Goal: Information Seeking & Learning: Learn about a topic

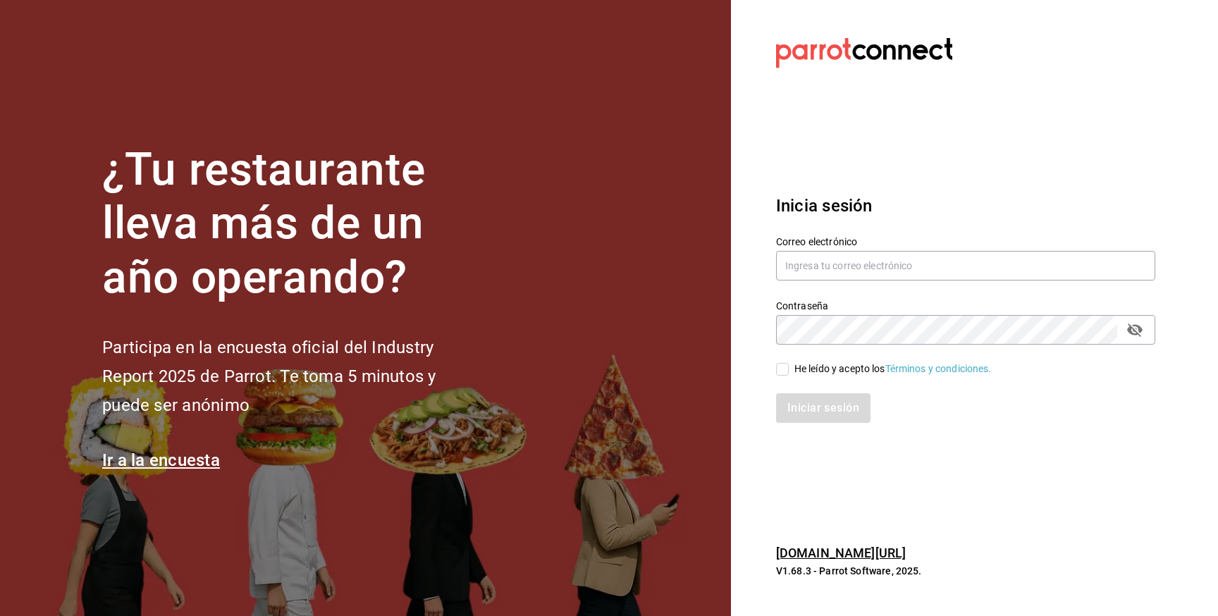
click at [893, 240] on label "Correo electrónico" at bounding box center [965, 241] width 379 height 10
click at [898, 270] on input "text" at bounding box center [965, 266] width 379 height 30
type input "galileo.panificio@gmail.com"
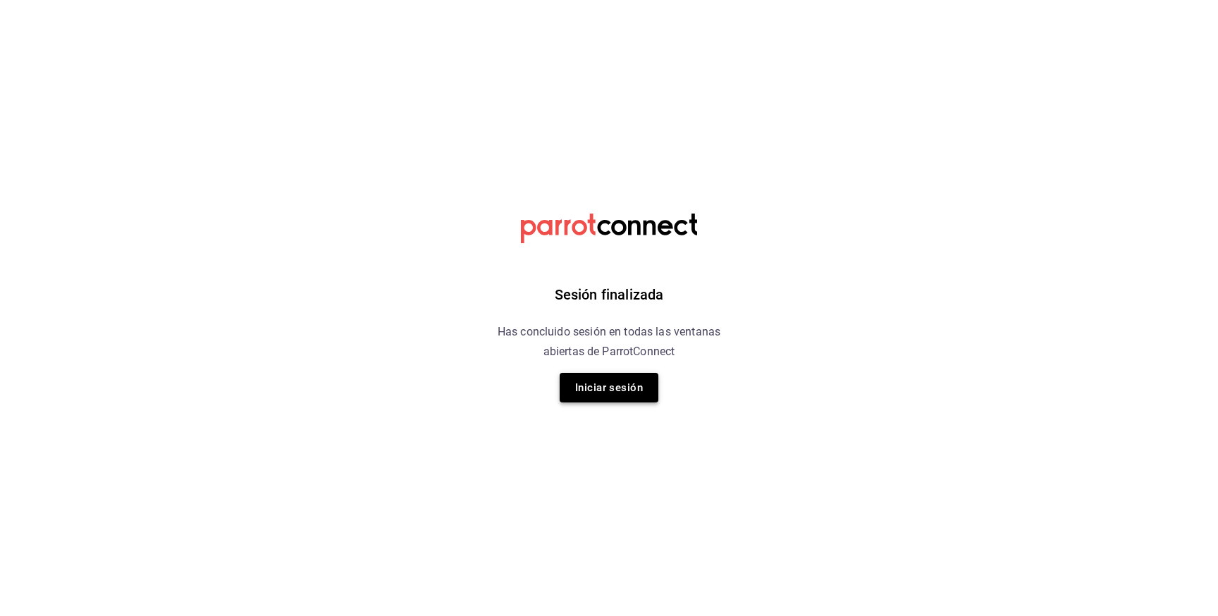
click at [645, 388] on button "Iniciar sesión" at bounding box center [608, 388] width 99 height 30
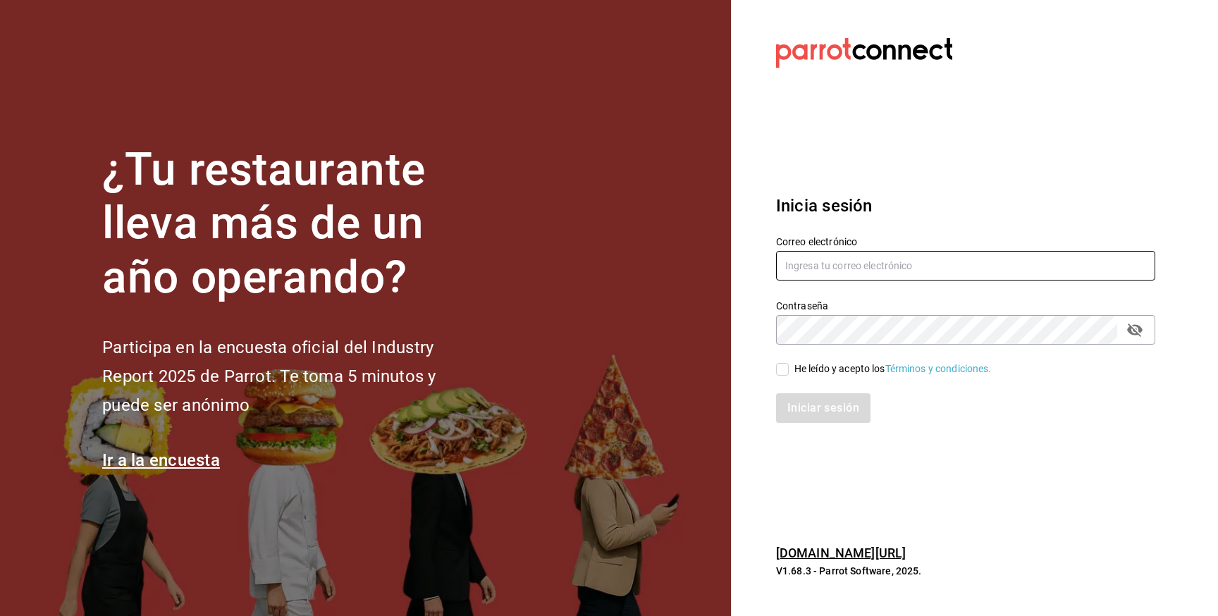
click at [841, 277] on input "text" at bounding box center [965, 266] width 379 height 30
type input "galileo.panificio@gmail.com"
click at [806, 366] on div "He leído y acepto los Términos y condiciones." at bounding box center [892, 368] width 197 height 15
click at [788, 366] on input "He leído y acepto los Términos y condiciones." at bounding box center [782, 369] width 13 height 13
checkbox input "true"
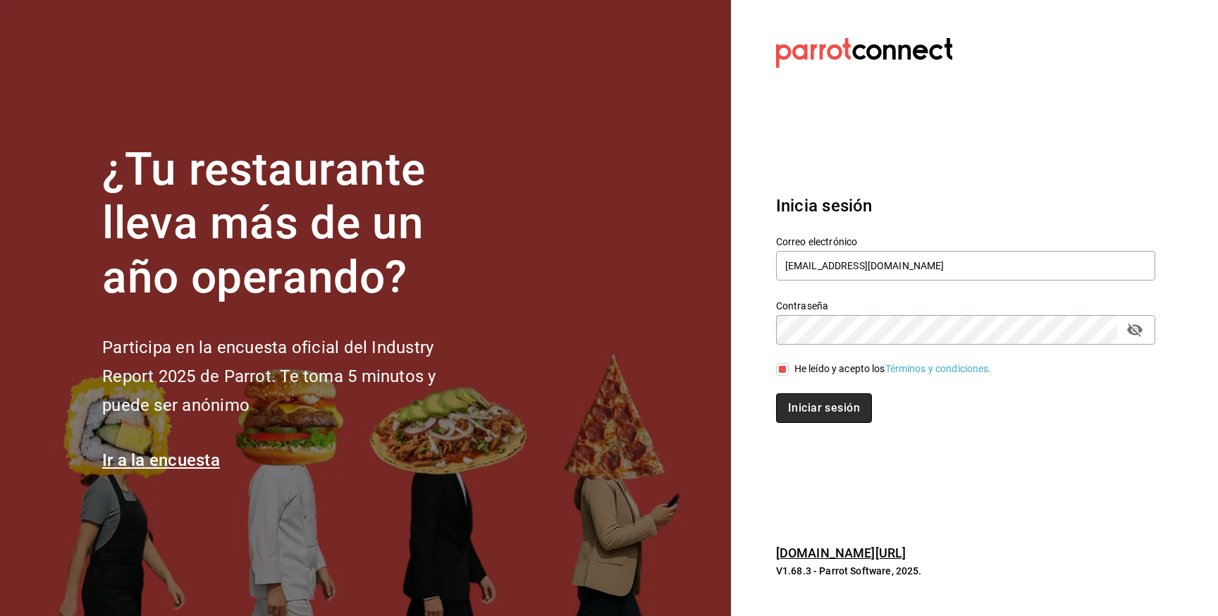
click at [808, 407] on button "Iniciar sesión" at bounding box center [824, 408] width 96 height 30
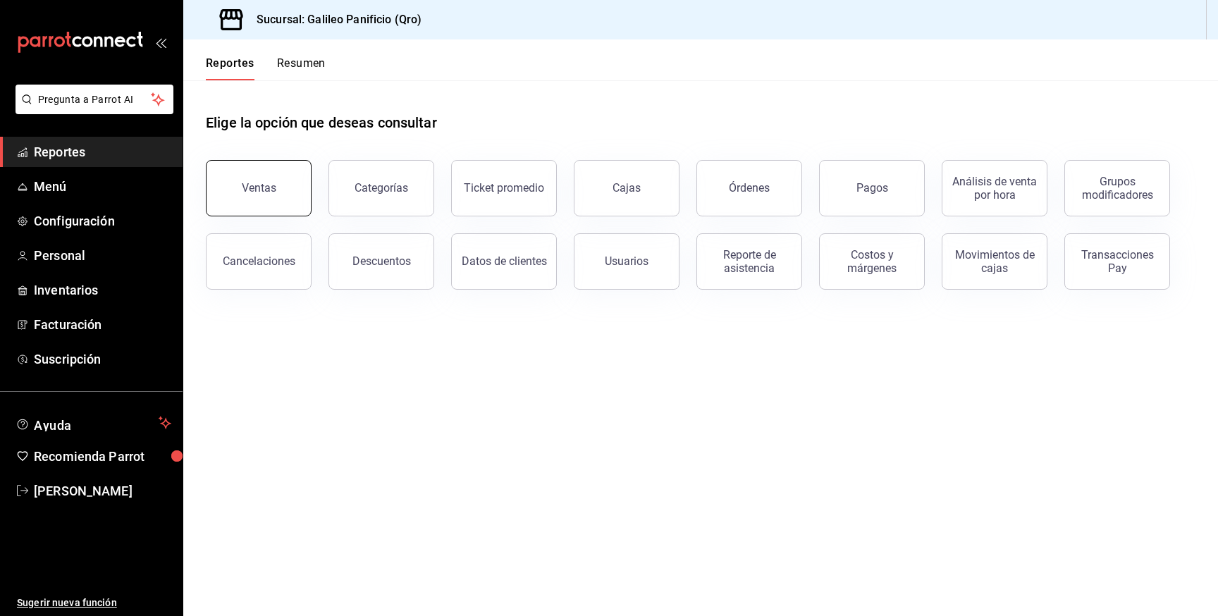
click at [269, 185] on div "Ventas" at bounding box center [259, 187] width 35 height 13
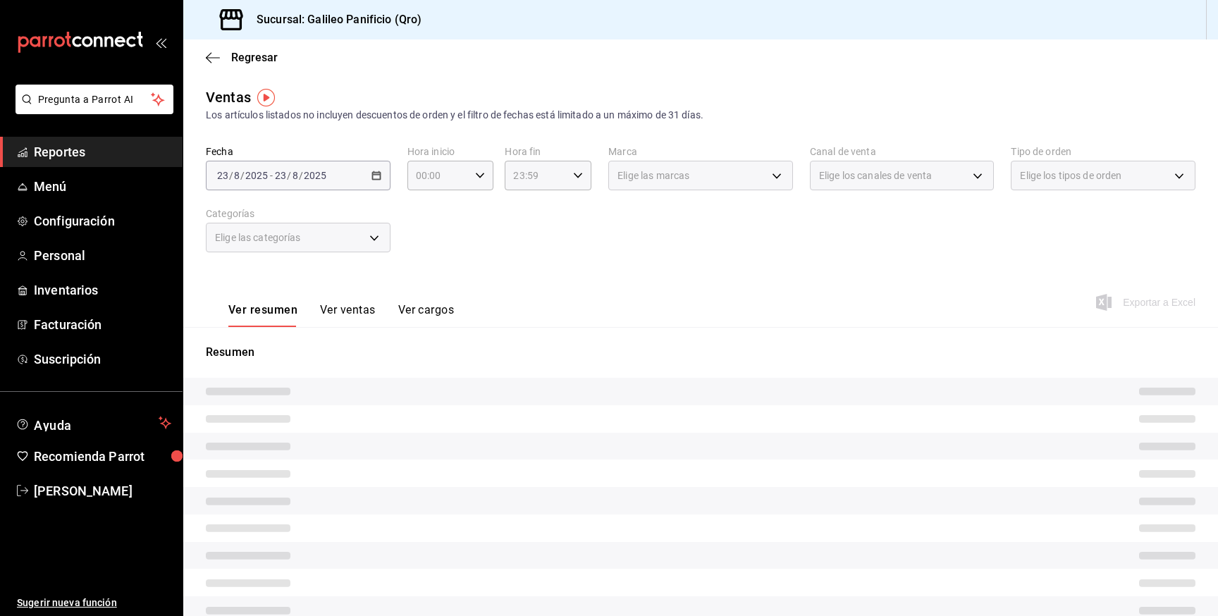
click at [269, 185] on div "[DATE] [DATE] - [DATE] [DATE]" at bounding box center [298, 176] width 185 height 30
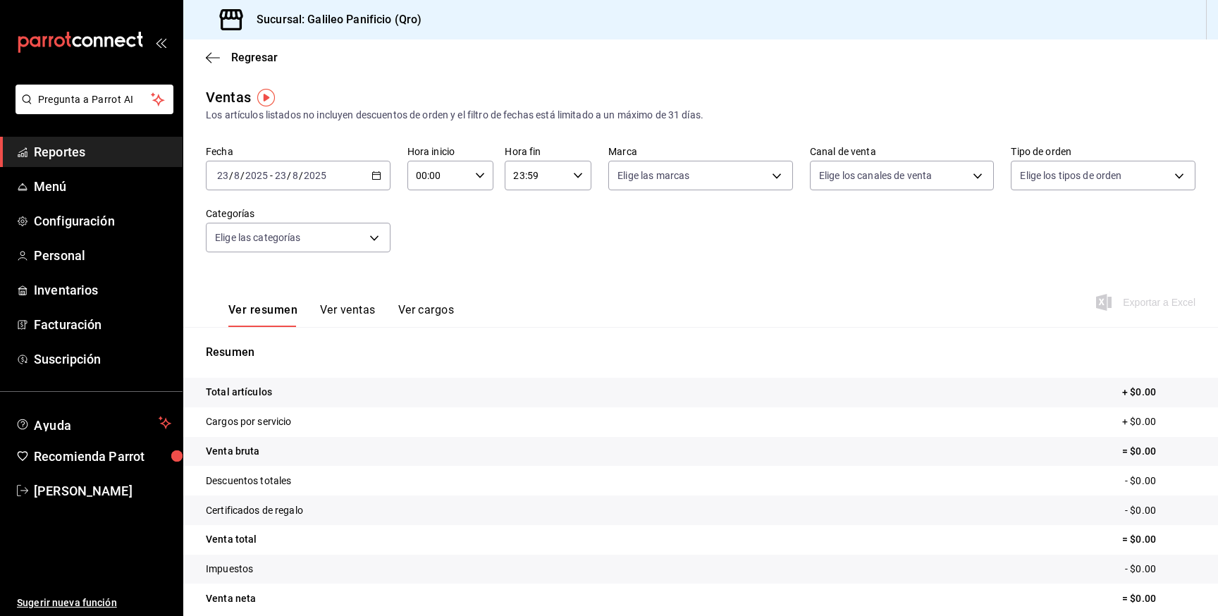
click at [326, 178] on div "[DATE] [DATE]" at bounding box center [300, 175] width 55 height 11
click at [262, 256] on span "Ayer" at bounding box center [272, 249] width 109 height 15
click at [441, 182] on input "00:00" at bounding box center [438, 175] width 63 height 28
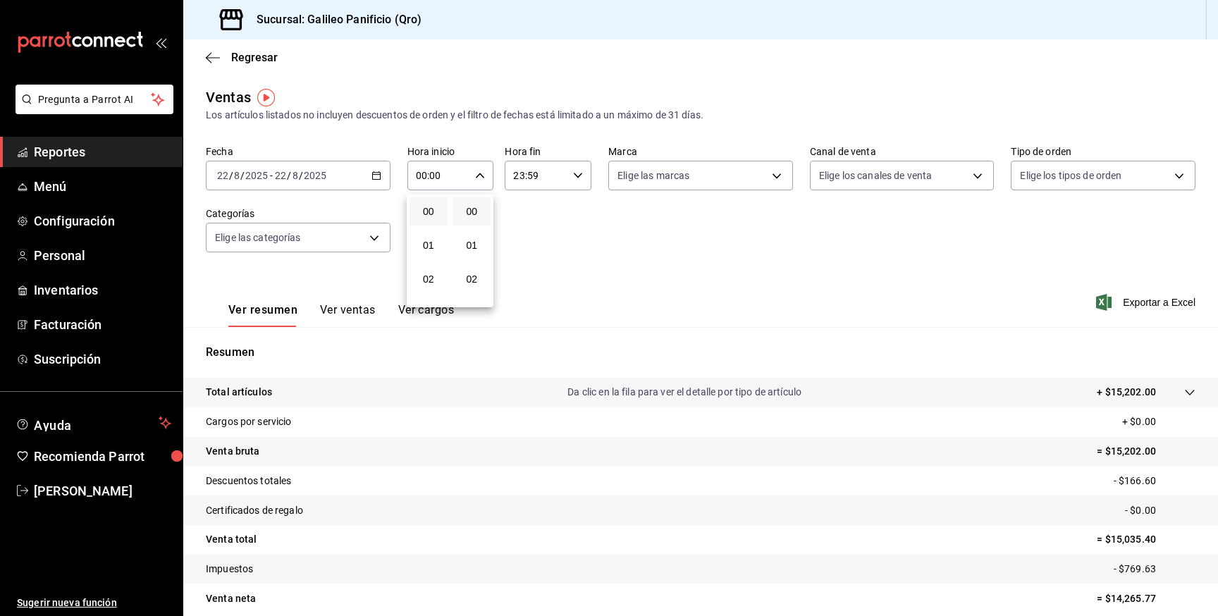
click at [528, 201] on div at bounding box center [609, 308] width 1218 height 616
click at [485, 183] on div "00:00 Hora inicio" at bounding box center [450, 176] width 87 height 30
click at [432, 248] on span "19" at bounding box center [428, 249] width 21 height 11
type input "19:00"
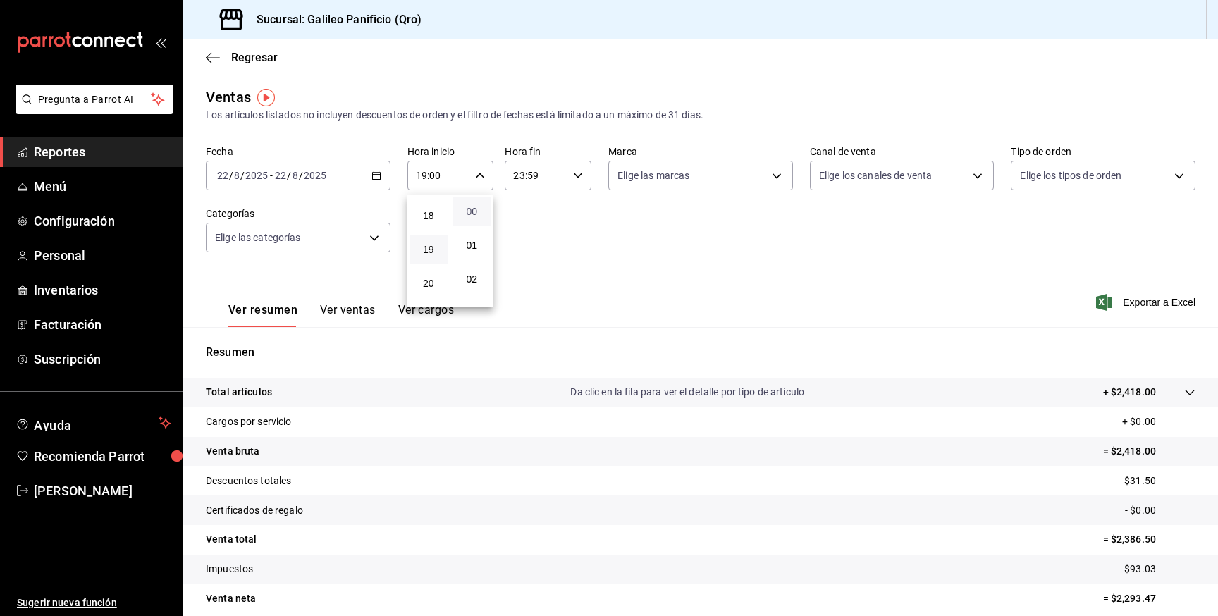
click at [478, 211] on span "00" at bounding box center [472, 211] width 21 height 11
click at [552, 192] on div at bounding box center [609, 308] width 1218 height 616
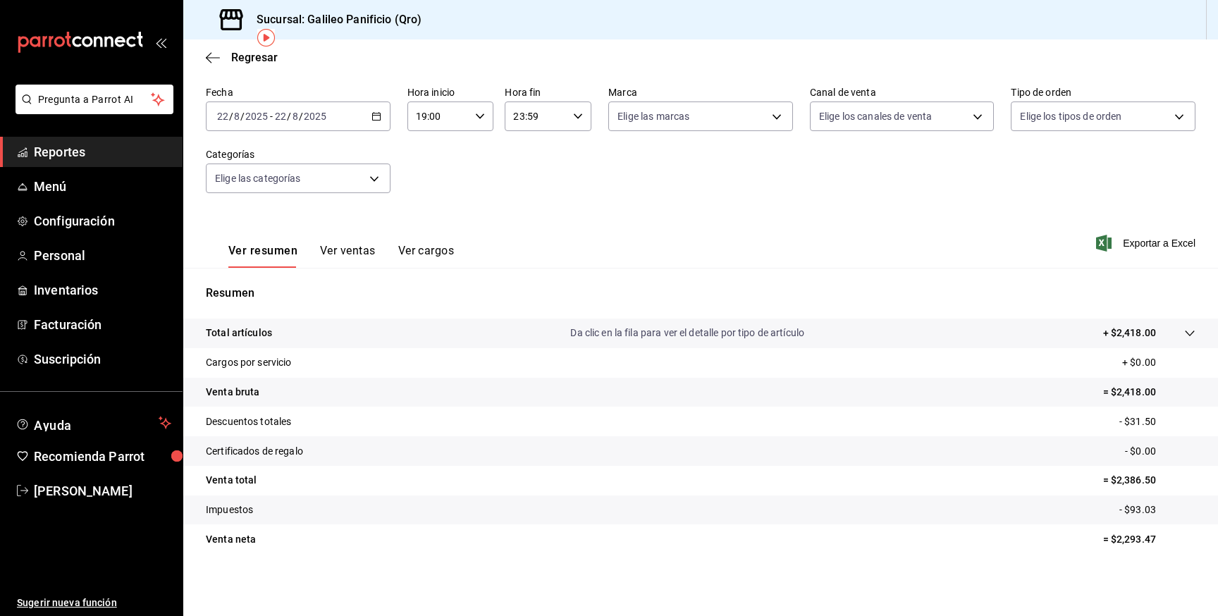
click at [355, 248] on button "Ver ventas" at bounding box center [348, 256] width 56 height 24
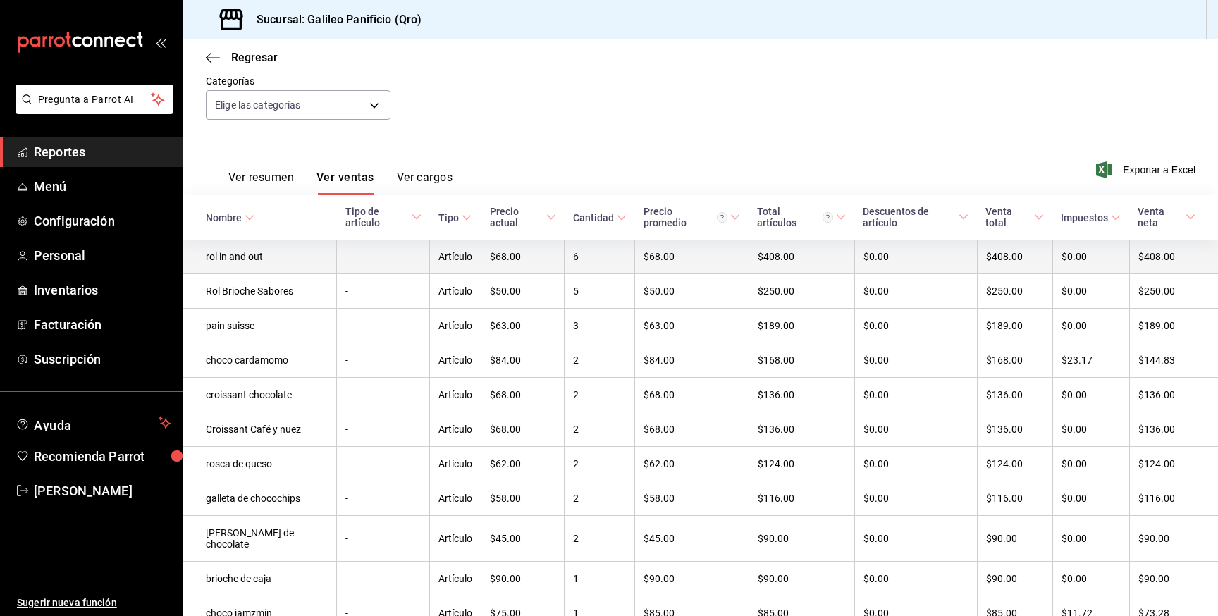
scroll to position [135, 0]
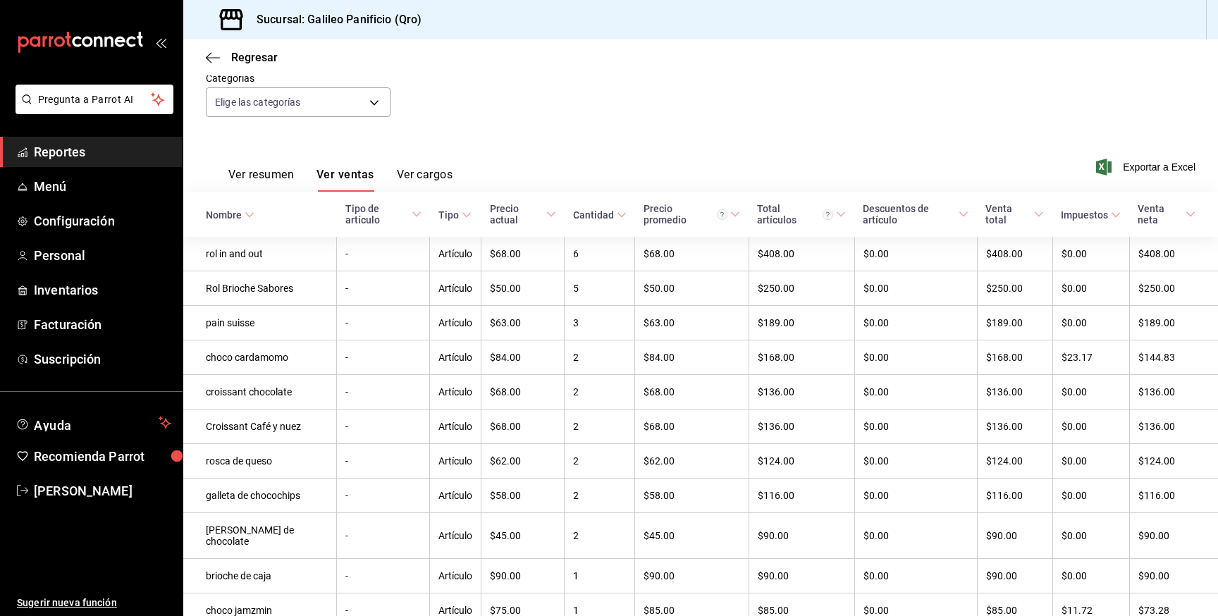
click at [428, 180] on button "Ver cargos" at bounding box center [425, 180] width 56 height 24
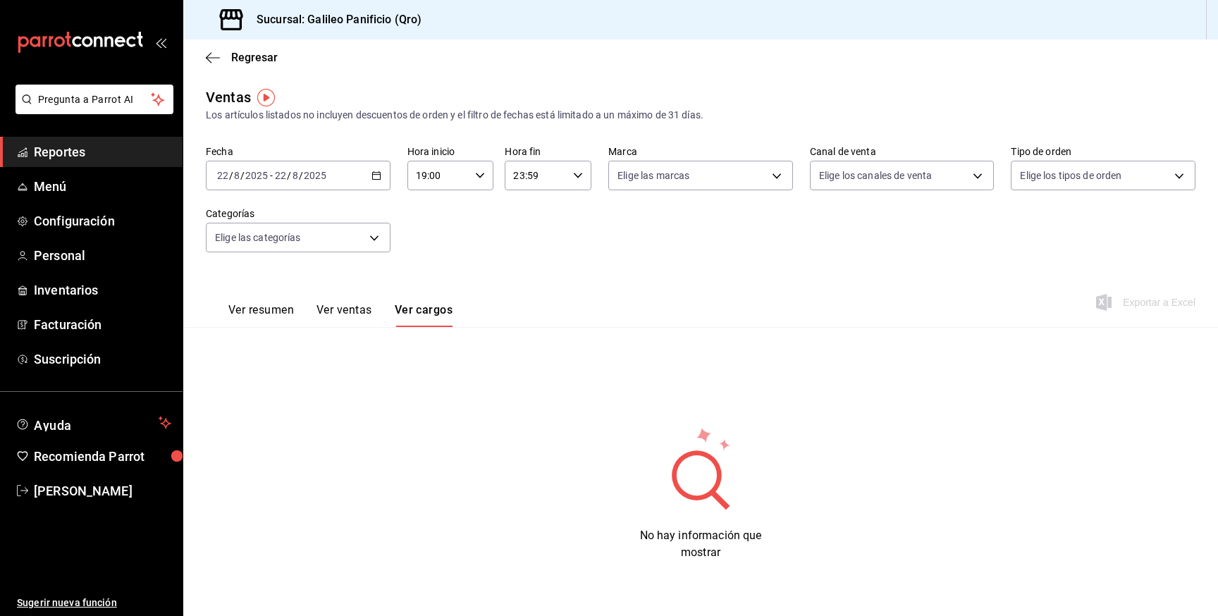
click at [359, 310] on button "Ver ventas" at bounding box center [344, 315] width 56 height 24
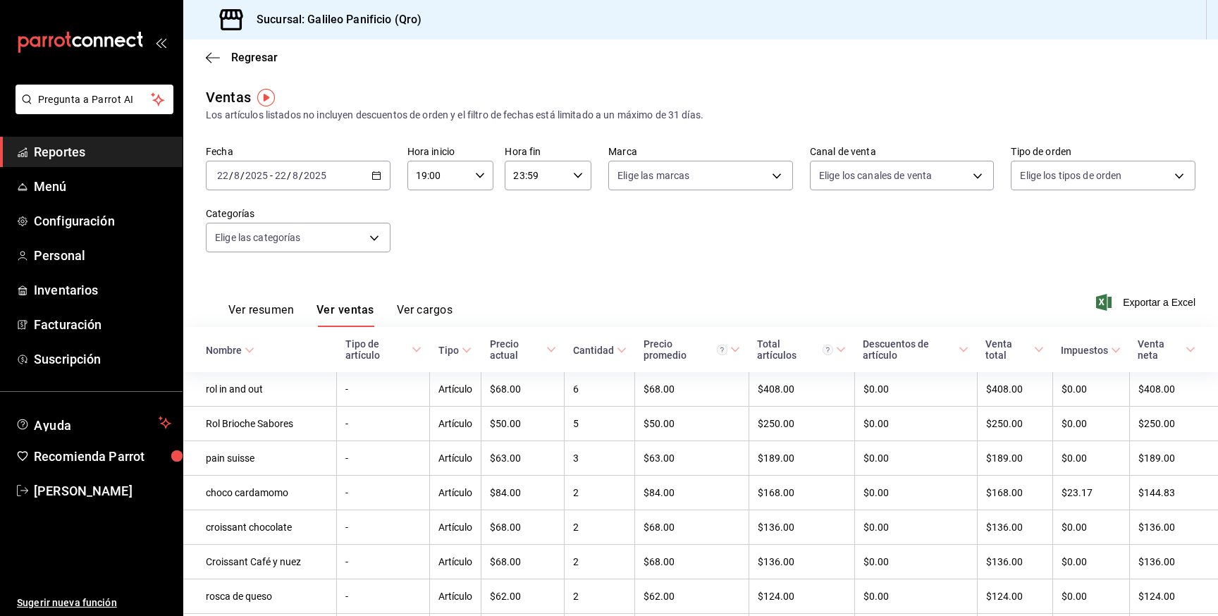
click at [283, 311] on button "Ver resumen" at bounding box center [261, 315] width 66 height 24
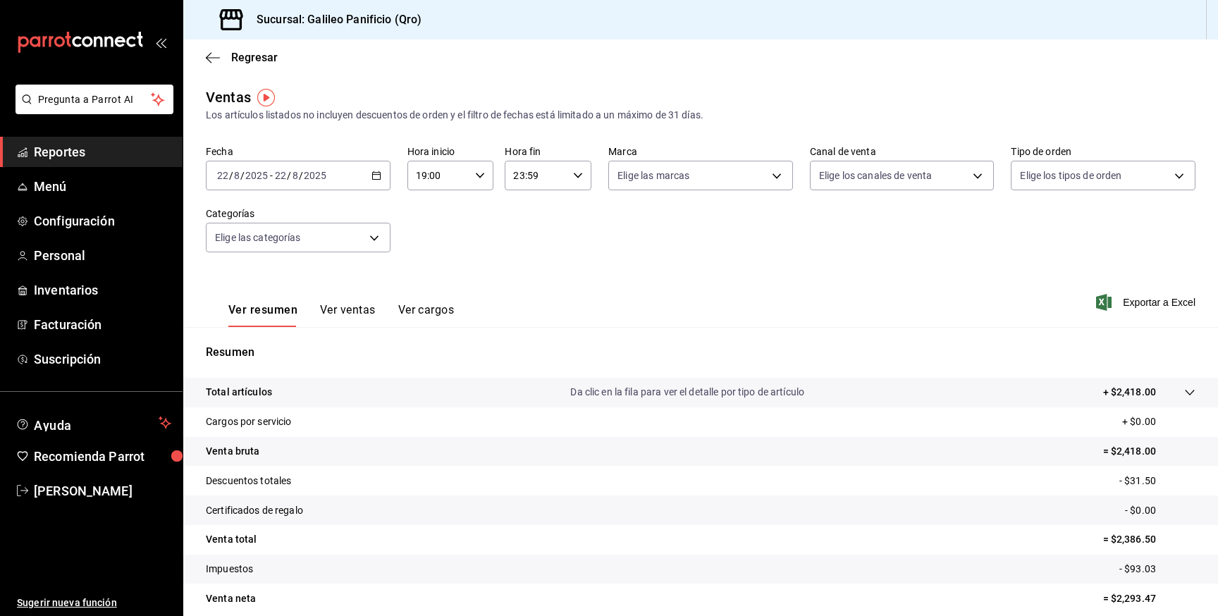
click at [536, 169] on input "23:59" at bounding box center [536, 175] width 63 height 28
click at [675, 287] on div at bounding box center [609, 308] width 1218 height 616
click at [358, 305] on button "Ver ventas" at bounding box center [348, 315] width 56 height 24
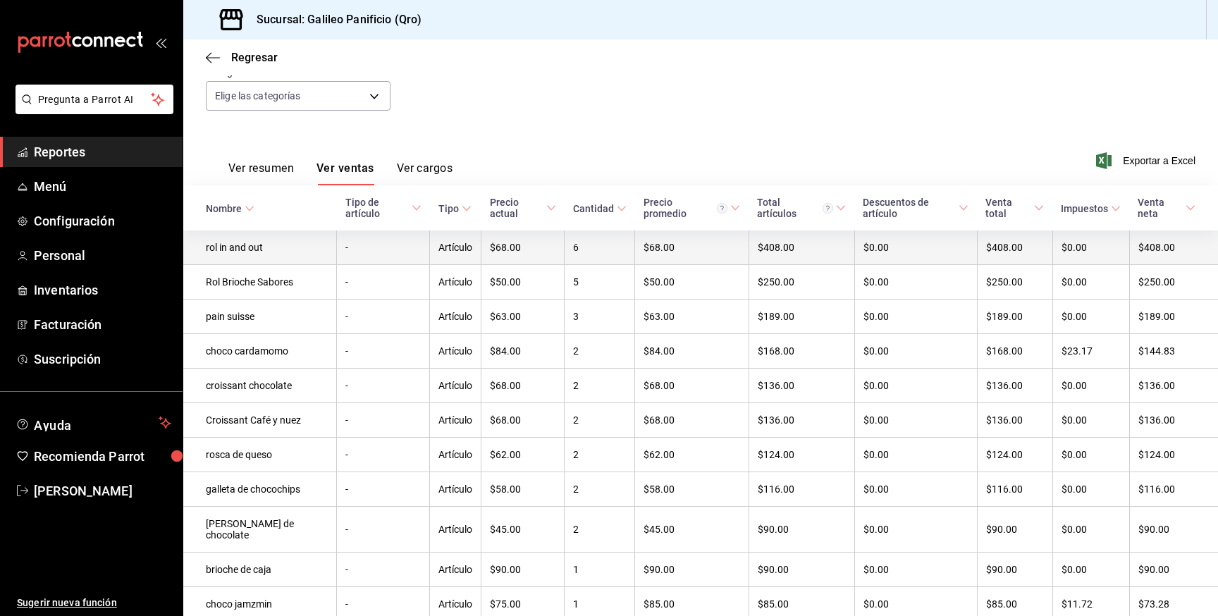
scroll to position [128, 0]
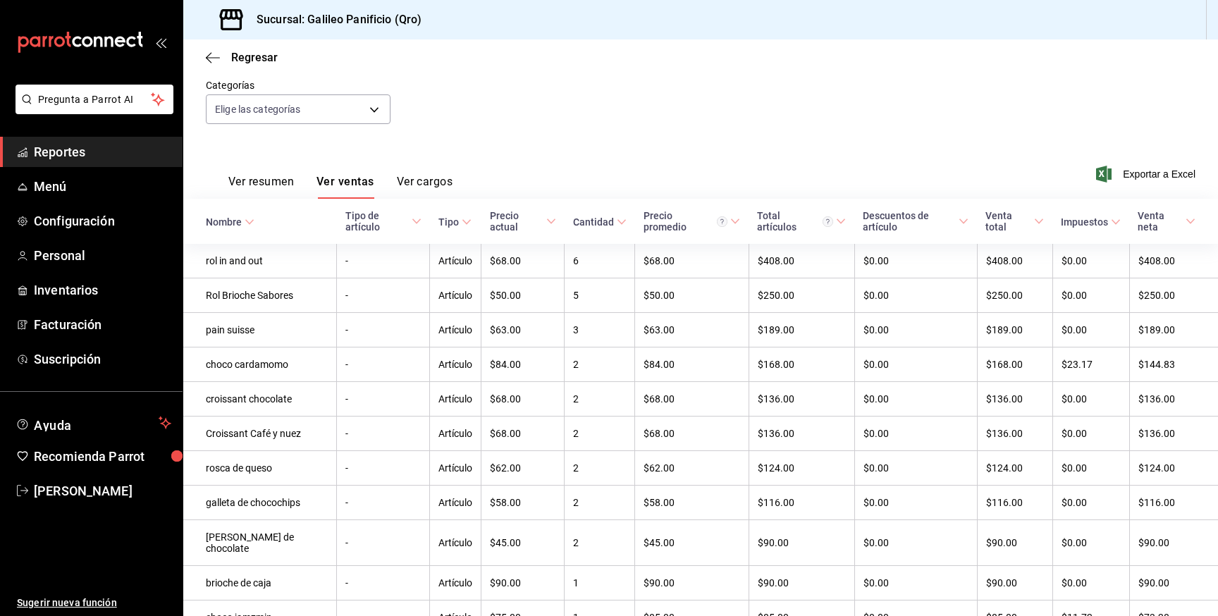
click at [428, 183] on button "Ver cargos" at bounding box center [425, 187] width 56 height 24
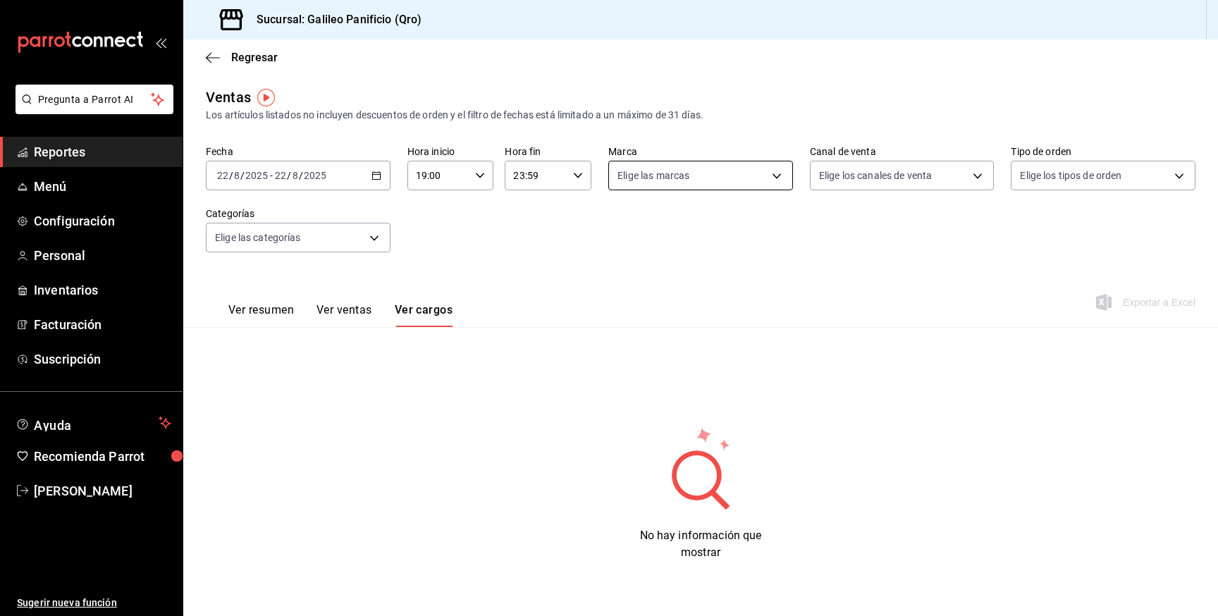
click at [709, 177] on body "Pregunta a Parrot AI Reportes Menú Configuración Personal Inventarios Facturaci…" at bounding box center [609, 308] width 1218 height 616
click at [686, 229] on span "Ver todas" at bounding box center [668, 230] width 43 height 15
type input "48a65e70-e9da-486c-b4b3-d09376721506"
checkbox input "true"
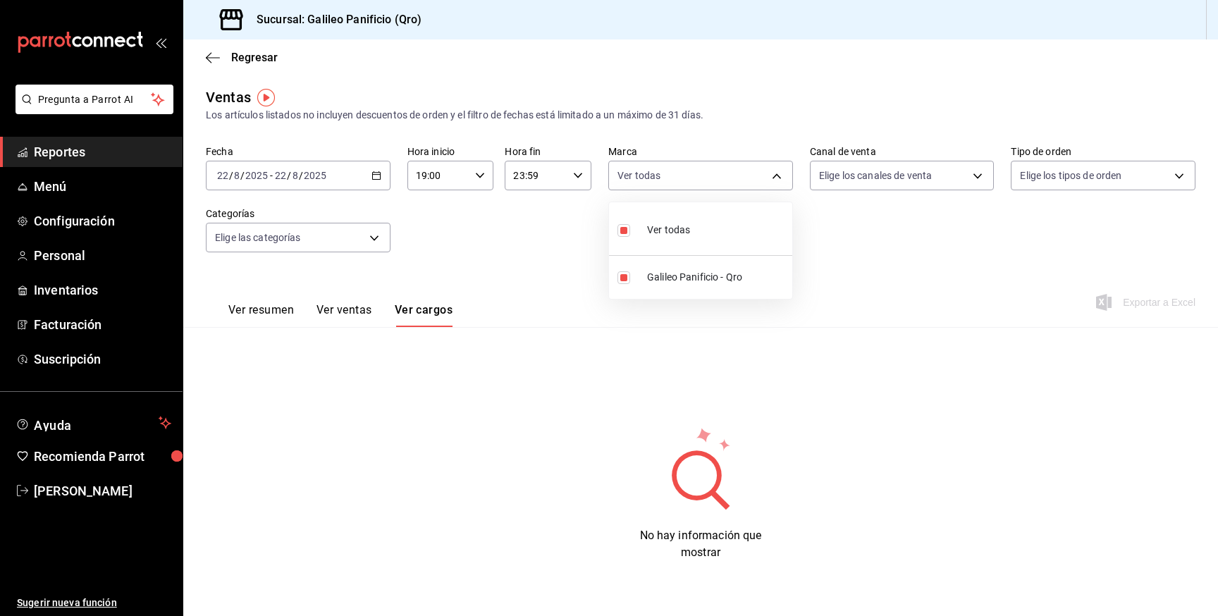
click at [860, 170] on div at bounding box center [609, 308] width 1218 height 616
click at [874, 178] on body "Pregunta a Parrot AI Reportes Menú Configuración Personal Inventarios Facturaci…" at bounding box center [609, 308] width 1218 height 616
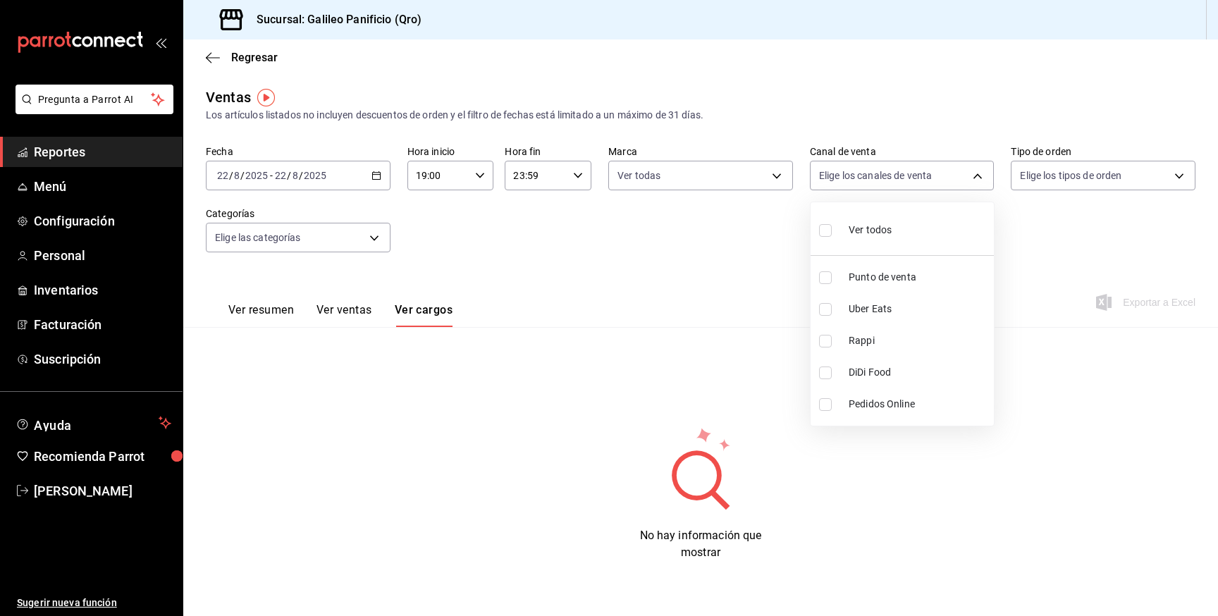
click at [849, 233] on span "Ver todos" at bounding box center [869, 230] width 43 height 15
type input "PARROT,UBER_EATS,RAPPI,DIDI_FOOD,ONLINE"
checkbox input "true"
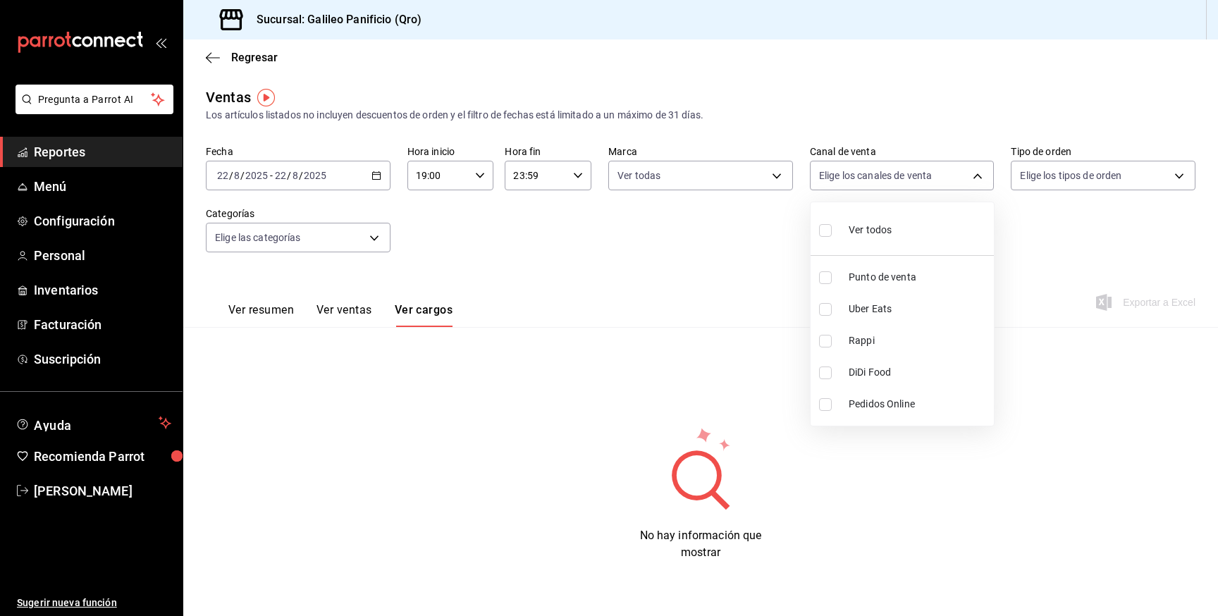
checkbox input "true"
click at [1063, 182] on div at bounding box center [609, 308] width 1218 height 616
click at [1075, 178] on body "Pregunta a Parrot AI Reportes Menú Configuración Personal Inventarios Facturaci…" at bounding box center [609, 308] width 1218 height 616
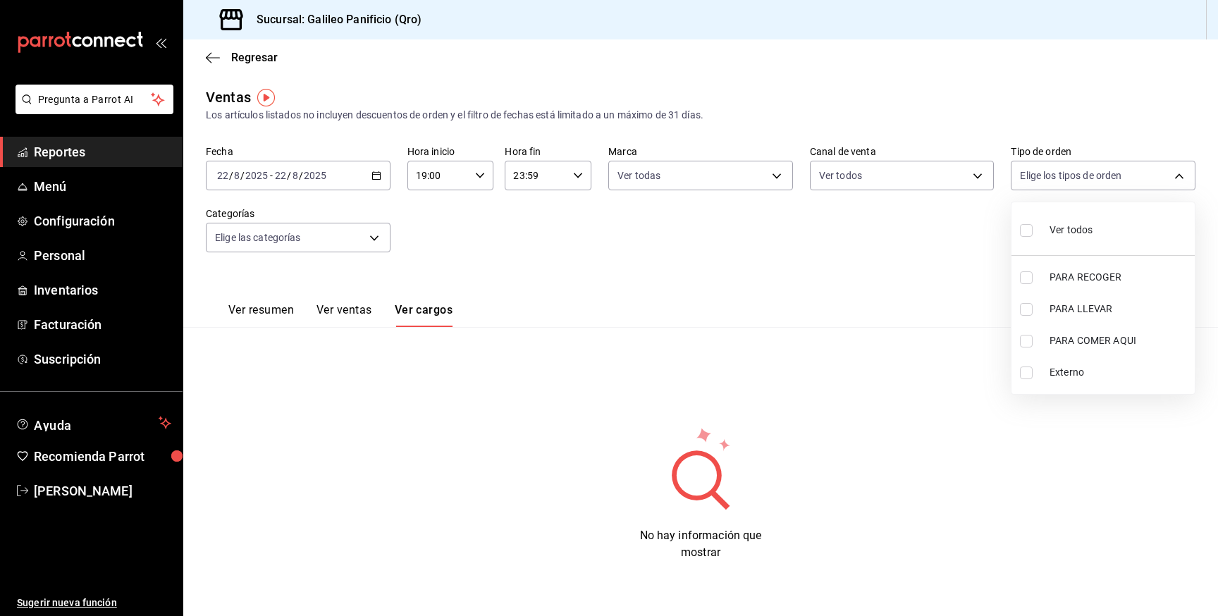
click at [1046, 233] on div "Ver todos" at bounding box center [1056, 229] width 73 height 30
type input "45dd8037-0908-4588-ab84-7802039399d1,320a9e5a-f0a9-4dea-957d-4d95b48fccc5,74072…"
checkbox input "true"
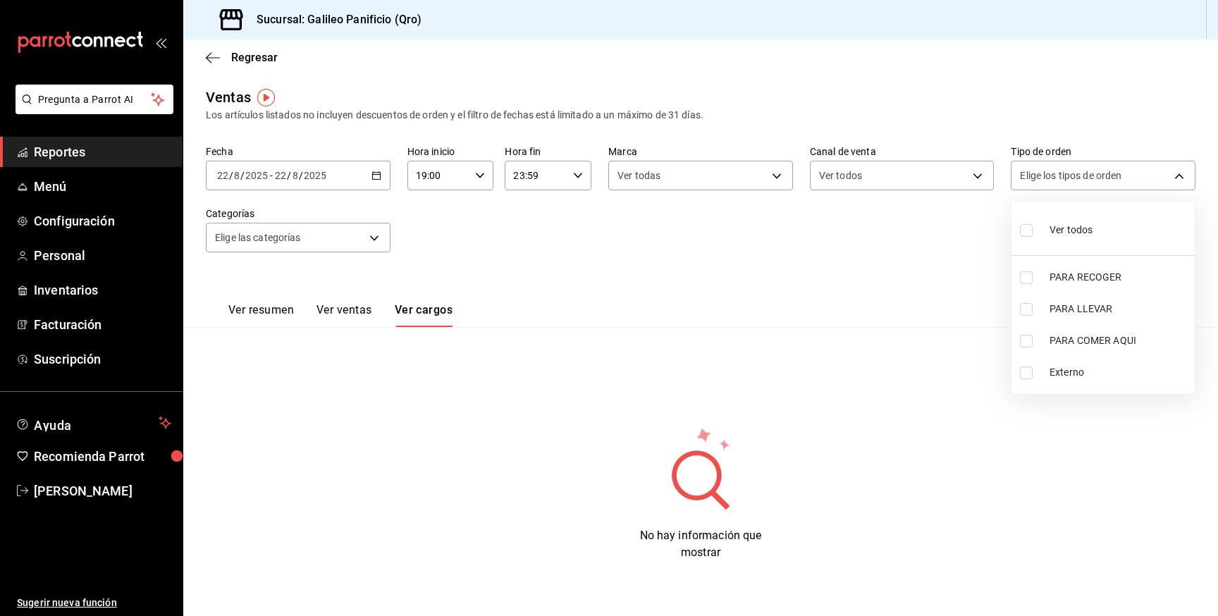
checkbox input "true"
click at [311, 235] on div at bounding box center [609, 308] width 1218 height 616
click at [316, 235] on body "Pregunta a Parrot AI Reportes Menú Configuración Personal Inventarios Facturaci…" at bounding box center [609, 308] width 1218 height 616
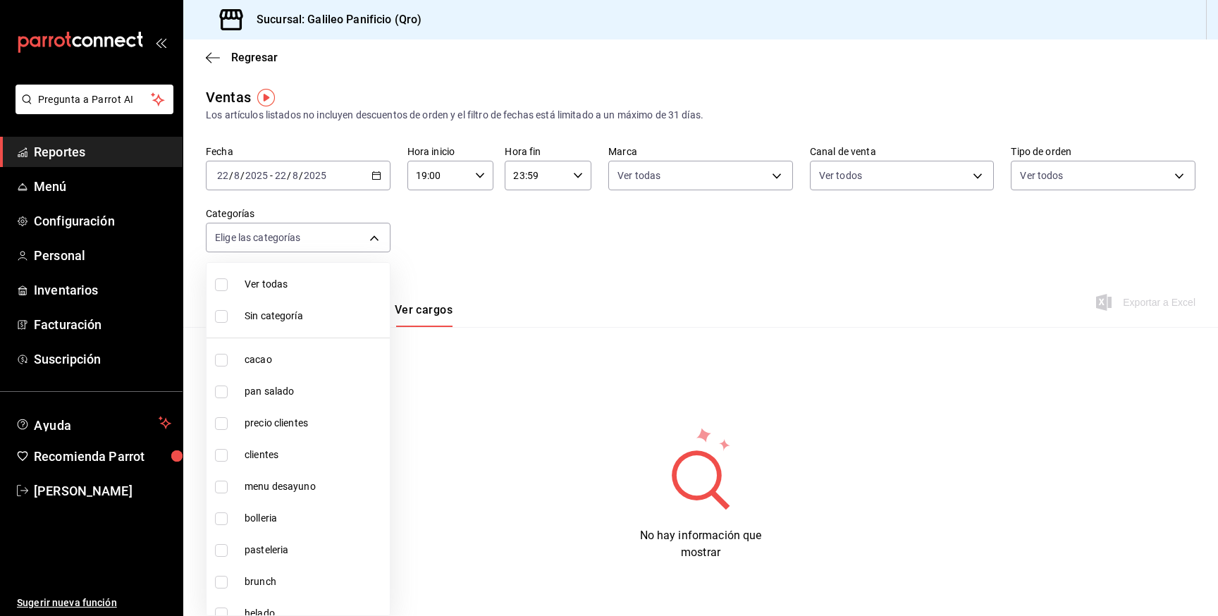
click at [292, 286] on span "Ver todas" at bounding box center [315, 284] width 140 height 15
type input "6e9516d5-27b7-4b2f-a208-f1e056a0ca20,24e8ca16-5121-4482-8882-a0c9ac721e2b,51fd4…"
checkbox input "true"
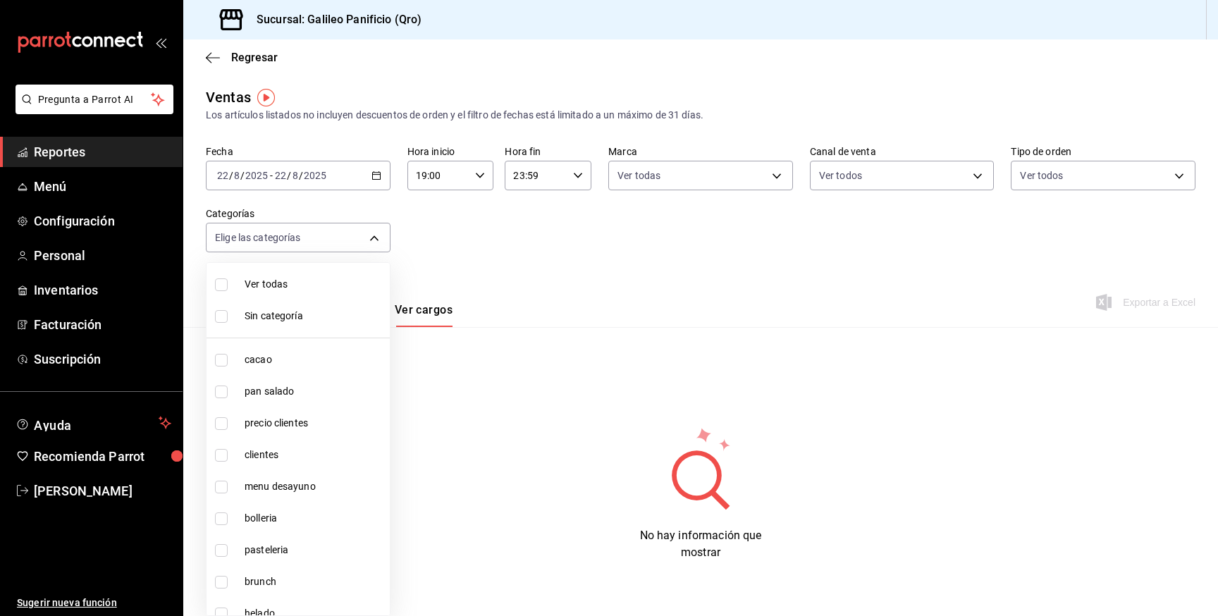
checkbox input "true"
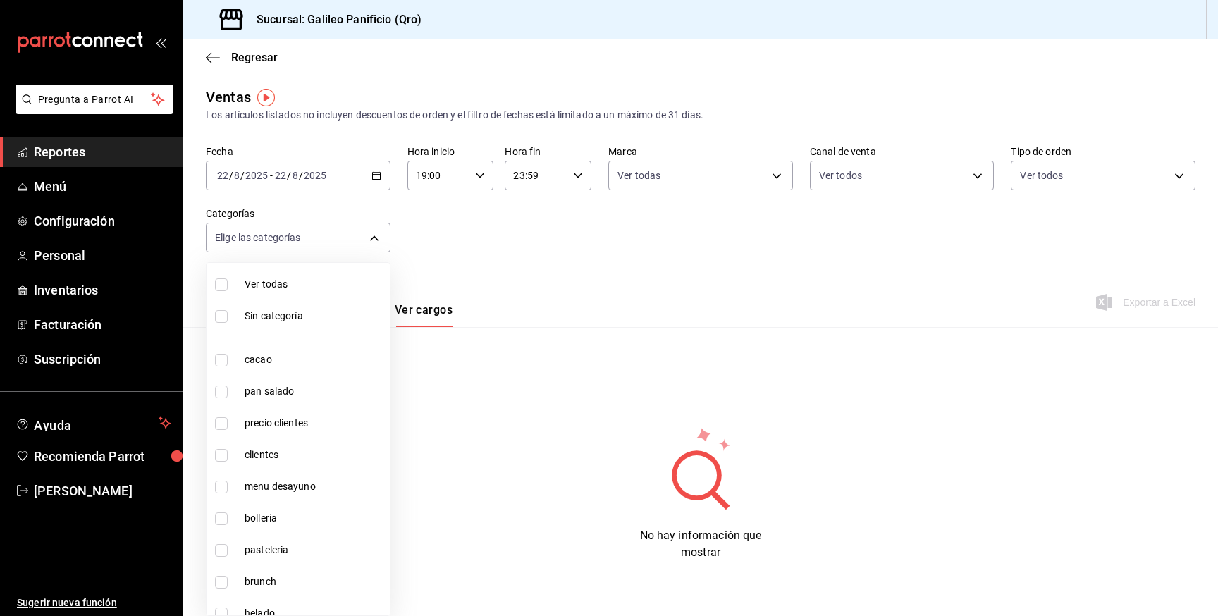
checkbox input "true"
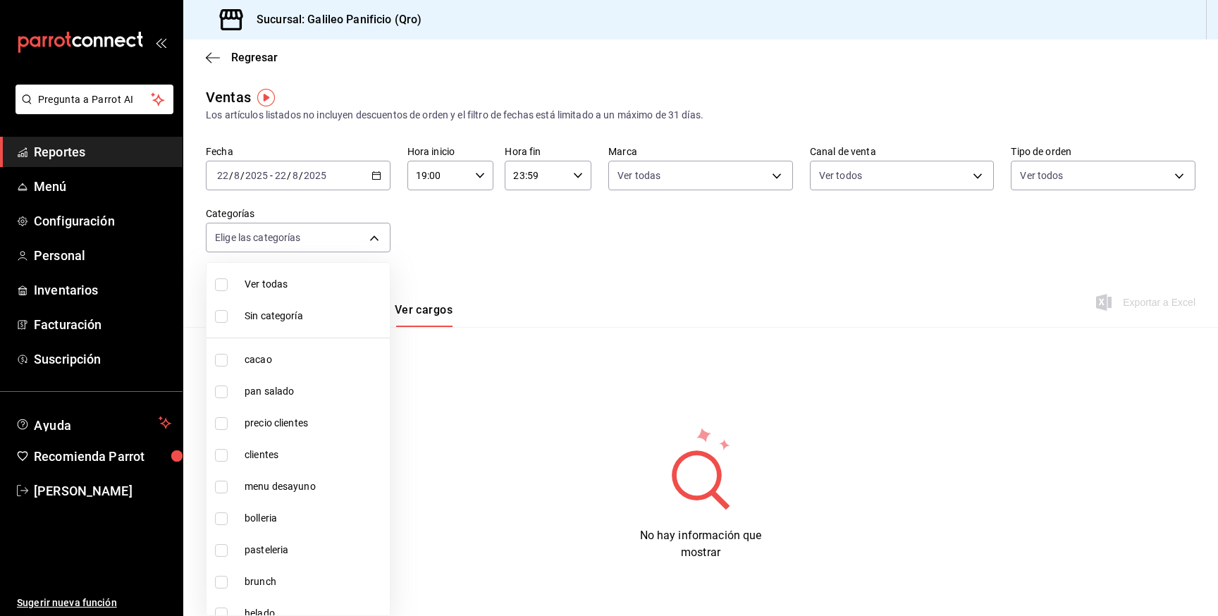
checkbox input "true"
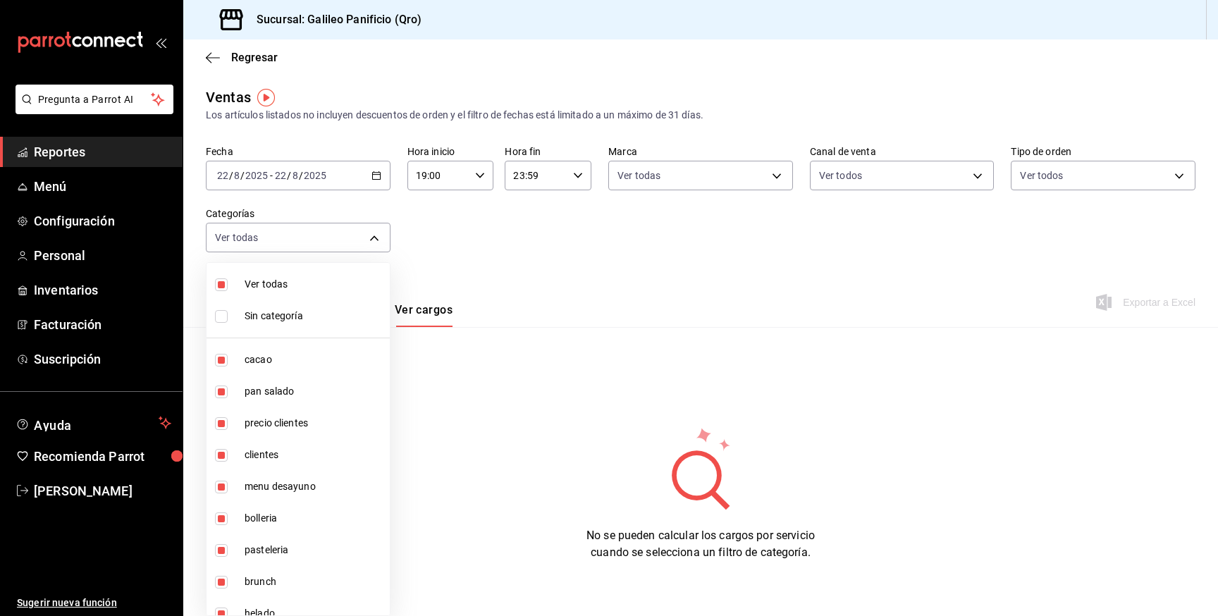
click at [446, 294] on div at bounding box center [609, 308] width 1218 height 616
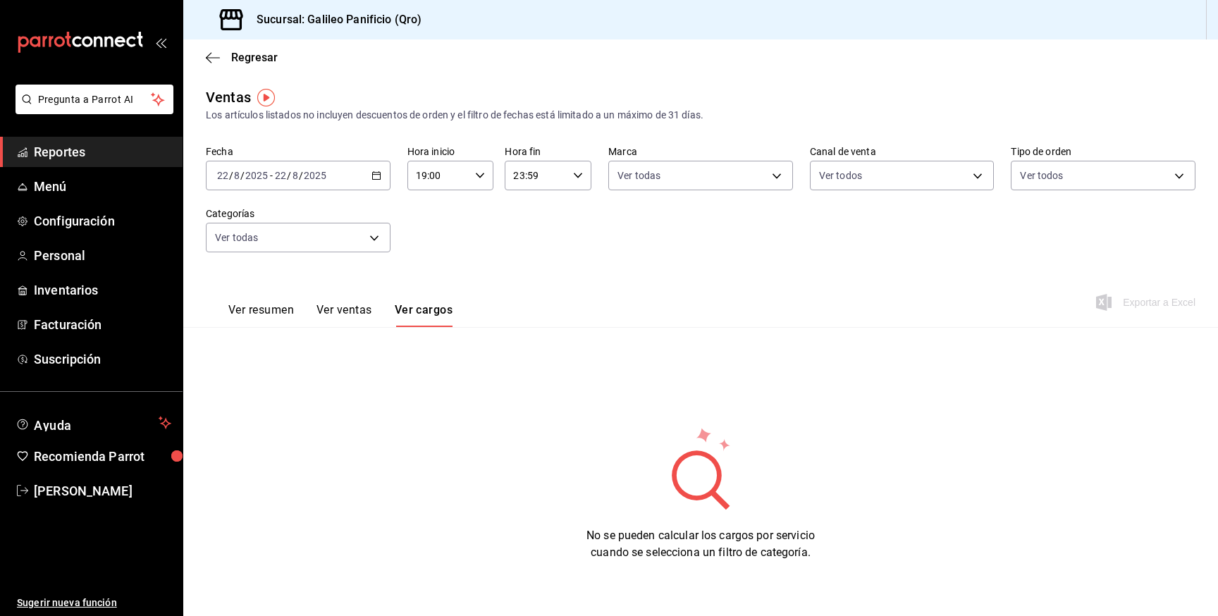
click at [361, 311] on button "Ver ventas" at bounding box center [344, 315] width 56 height 24
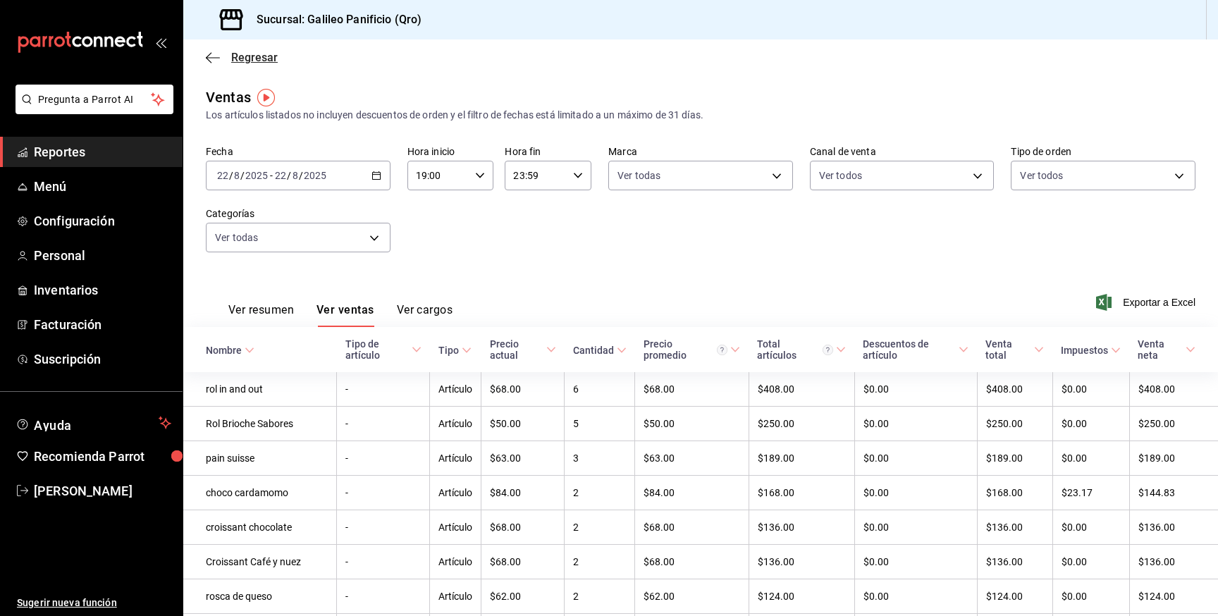
click at [229, 56] on span "Regresar" at bounding box center [242, 57] width 72 height 13
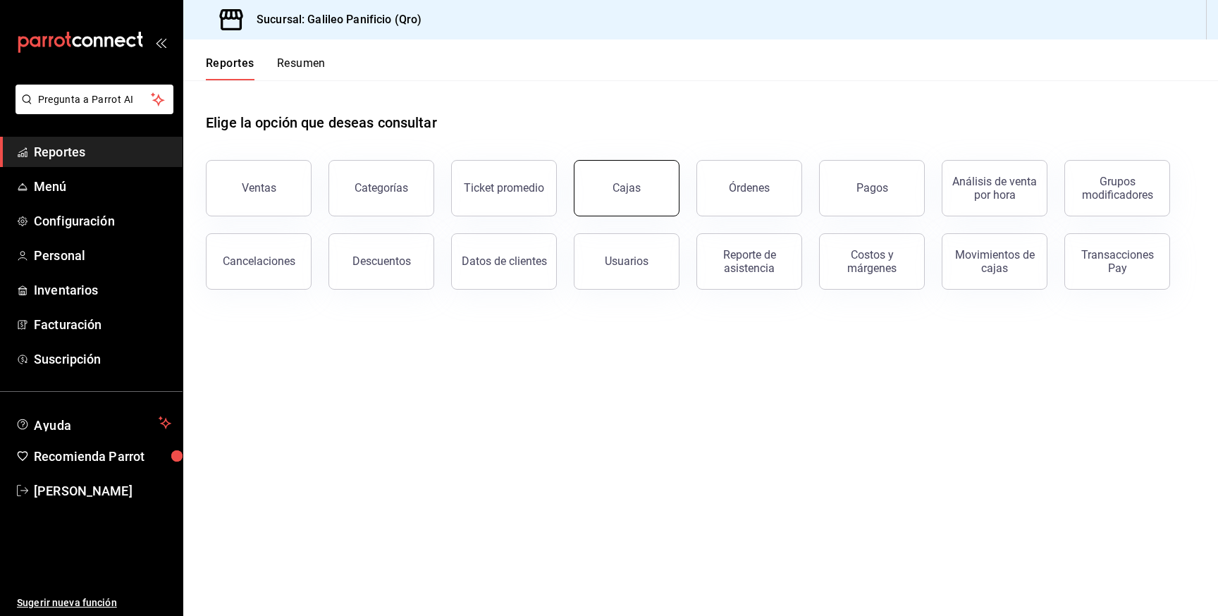
click at [664, 194] on button "Cajas" at bounding box center [627, 188] width 106 height 56
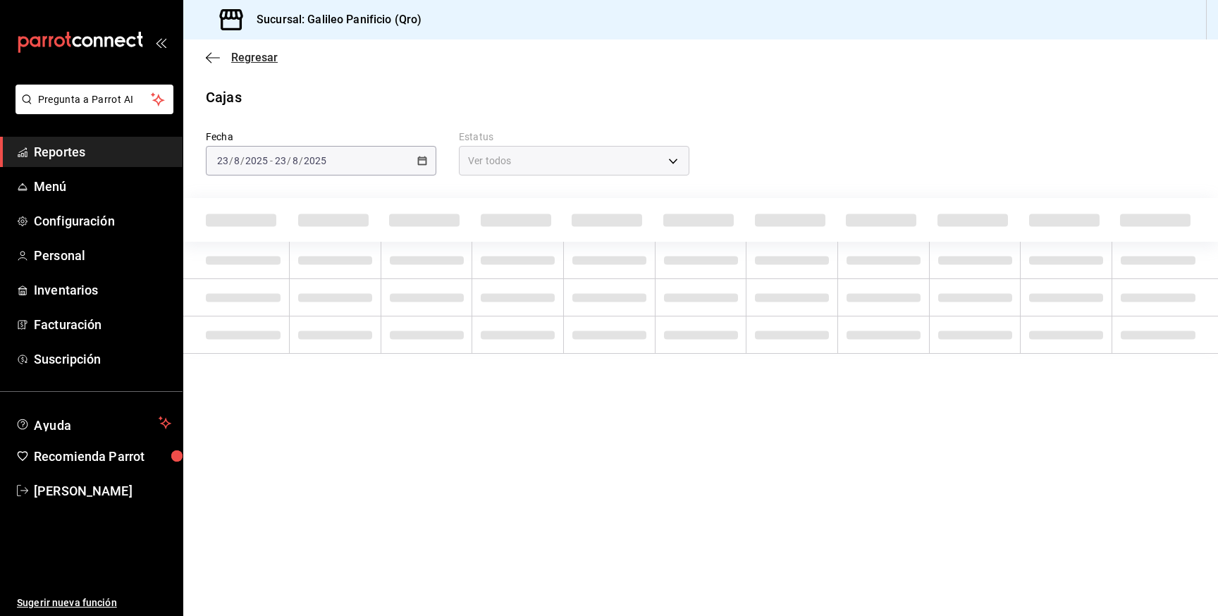
click at [218, 56] on icon "button" at bounding box center [213, 57] width 14 height 13
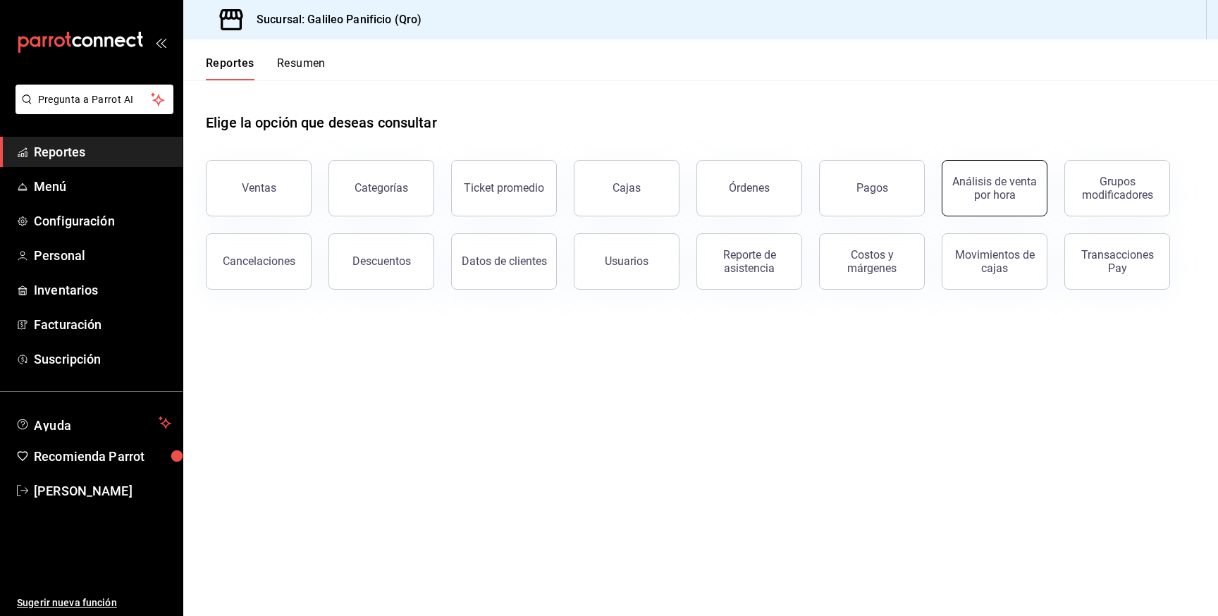
click at [990, 204] on button "Análisis de venta por hora" at bounding box center [994, 188] width 106 height 56
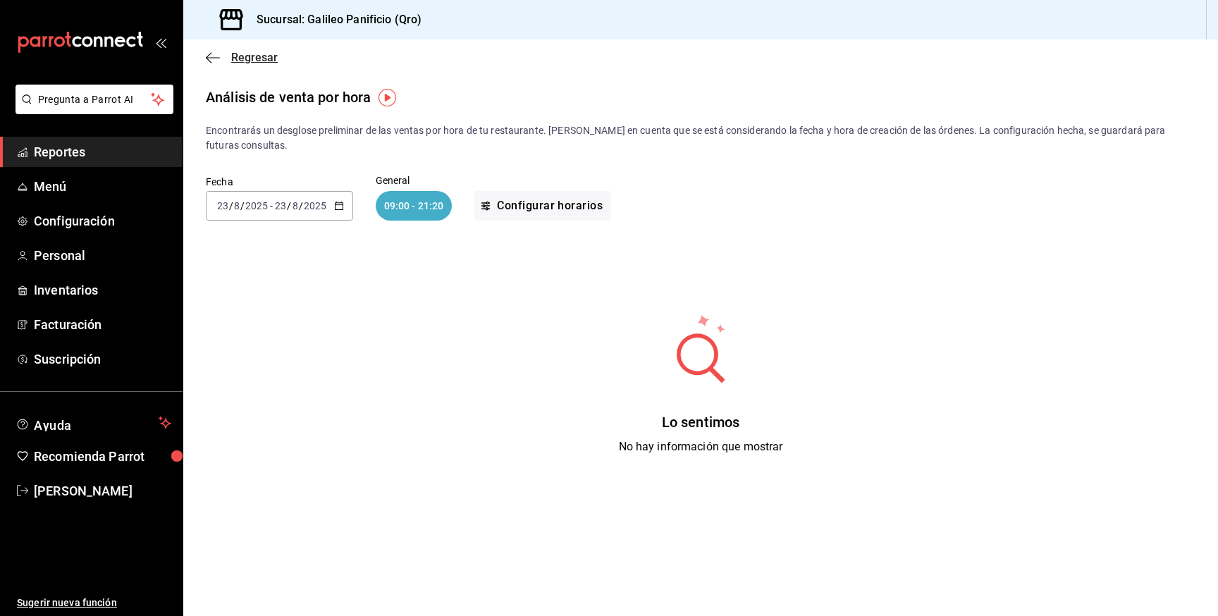
click at [230, 63] on span "Regresar" at bounding box center [242, 57] width 72 height 13
